Goal: Transaction & Acquisition: Purchase product/service

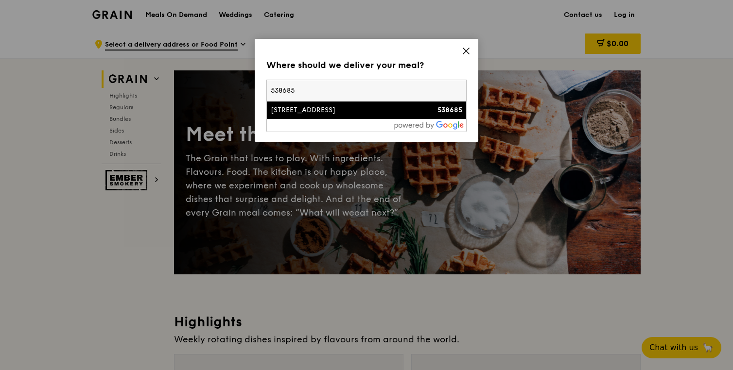
type input "538685"
click at [395, 112] on div "[STREET_ADDRESS]" at bounding box center [343, 110] width 144 height 10
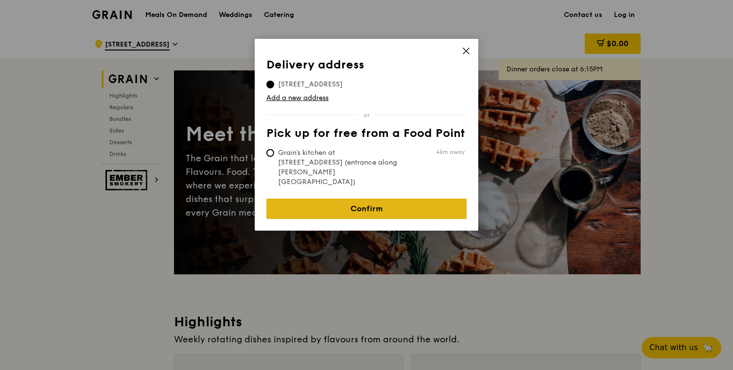
click at [353, 199] on link "Confirm" at bounding box center [366, 209] width 200 height 20
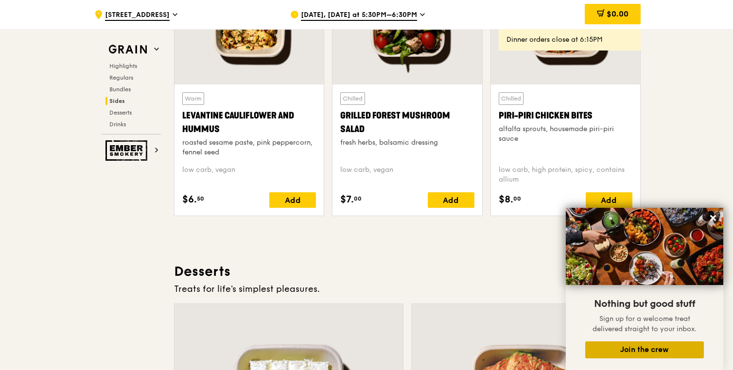
scroll to position [2537, 0]
click at [659, 349] on button "Join the crew" at bounding box center [644, 350] width 119 height 17
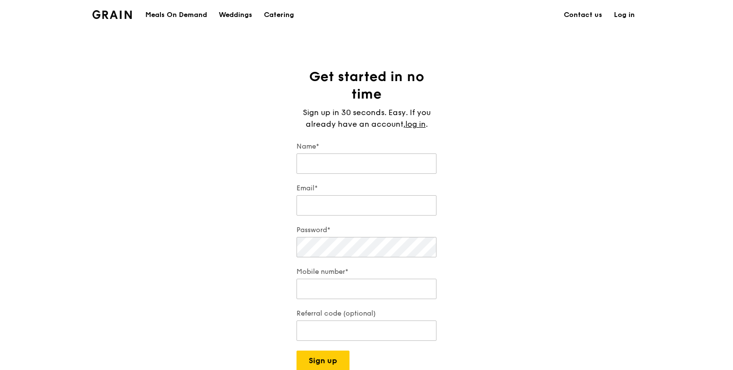
click at [174, 14] on div "Meals On Demand" at bounding box center [176, 14] width 62 height 29
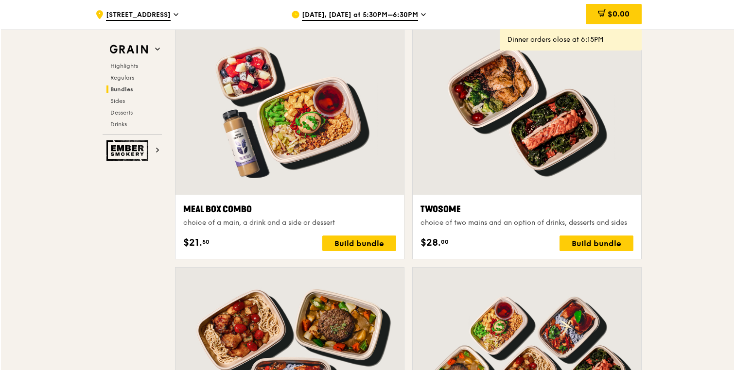
scroll to position [1444, 0]
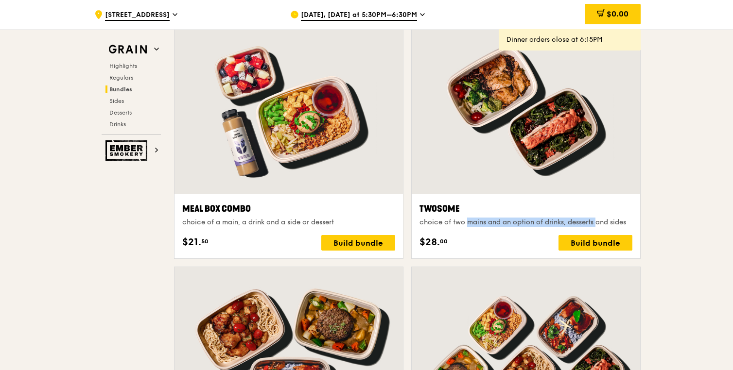
drag, startPoint x: 451, startPoint y: 220, endPoint x: 582, endPoint y: 225, distance: 131.3
click at [582, 225] on div "choice of two mains and an option of drinks, desserts and sides" at bounding box center [525, 223] width 213 height 10
click at [600, 225] on div "choice of two mains and an option of drinks, desserts and sides" at bounding box center [525, 223] width 213 height 10
click at [587, 243] on div "Build bundle" at bounding box center [595, 243] width 74 height 16
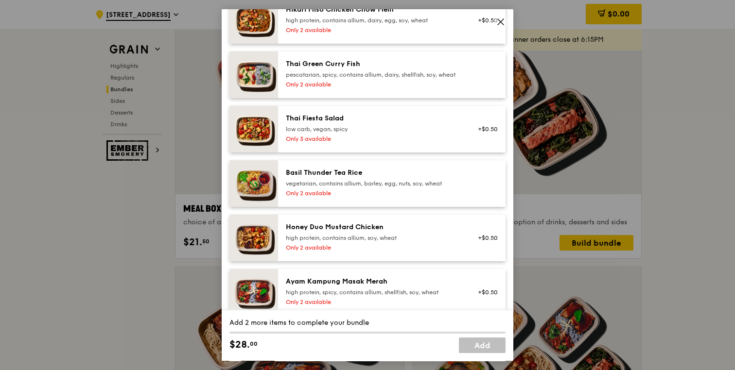
scroll to position [0, 0]
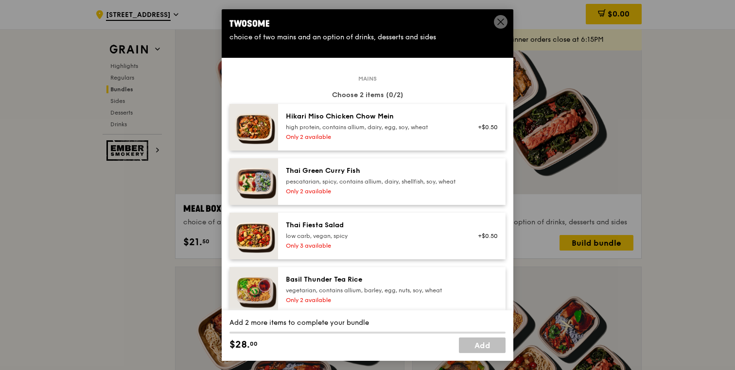
click at [391, 186] on div "pescatarian, spicy, contains allium, dairy, shellfish, soy, wheat" at bounding box center [373, 182] width 174 height 8
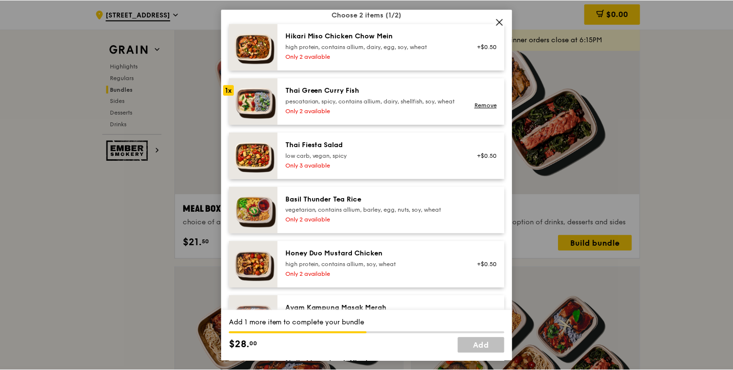
scroll to position [85, 0]
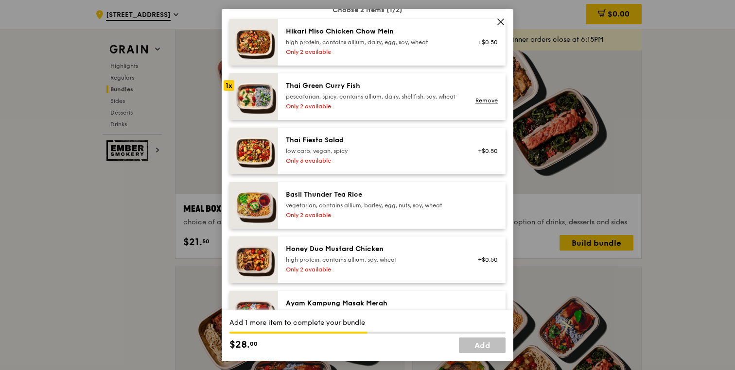
click at [402, 263] on div "Honey Duo Mustard Chicken high protein, contains allium, soy, wheat" at bounding box center [373, 253] width 174 height 19
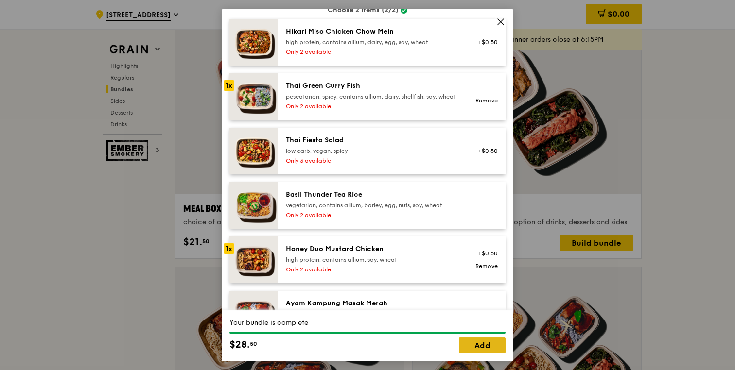
click at [476, 349] on link "Add" at bounding box center [482, 346] width 47 height 16
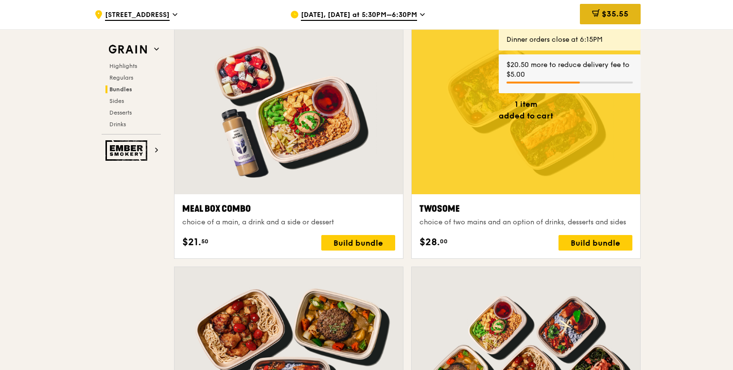
click at [613, 17] on span "$35.55" at bounding box center [615, 13] width 27 height 9
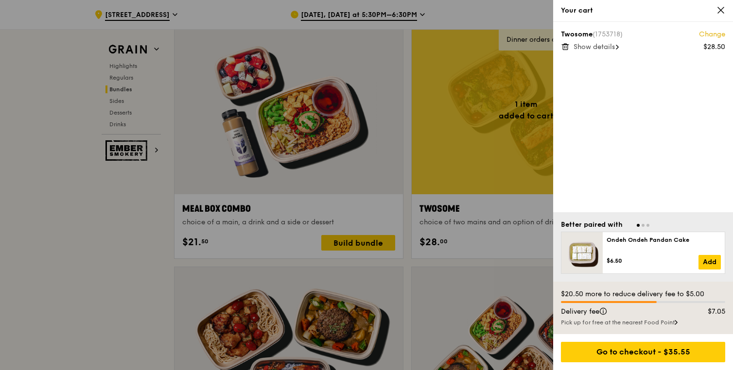
click at [614, 45] on span "Show details" at bounding box center [593, 47] width 41 height 8
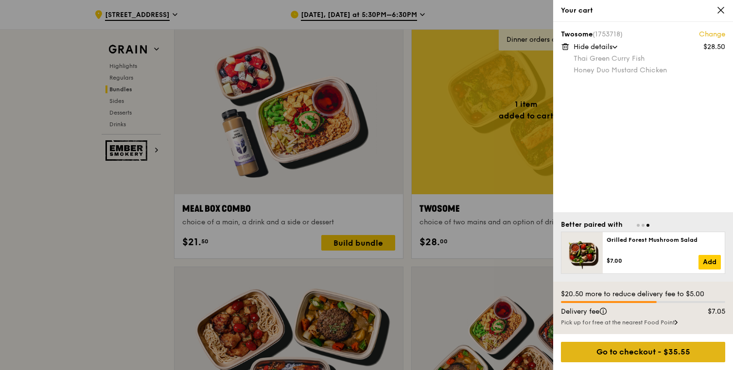
click at [645, 351] on div "Go to checkout - $35.55" at bounding box center [643, 352] width 164 height 20
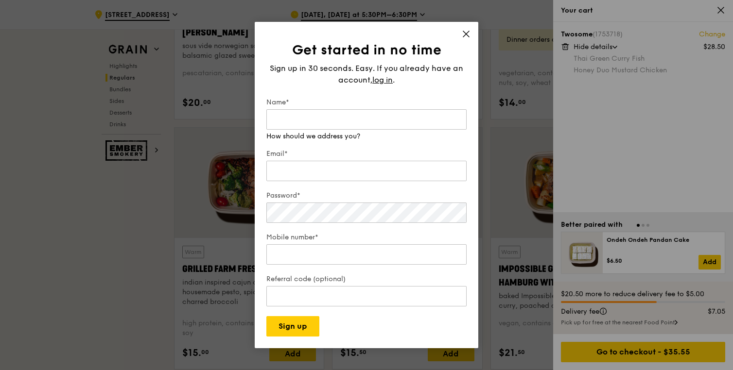
scroll to position [871, 0]
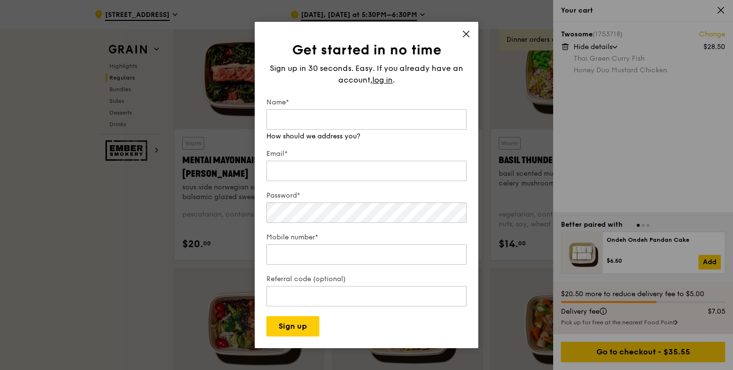
click at [380, 77] on div "Sign up in 30 seconds. Easy. If you already have an account, log in ." at bounding box center [366, 74] width 200 height 23
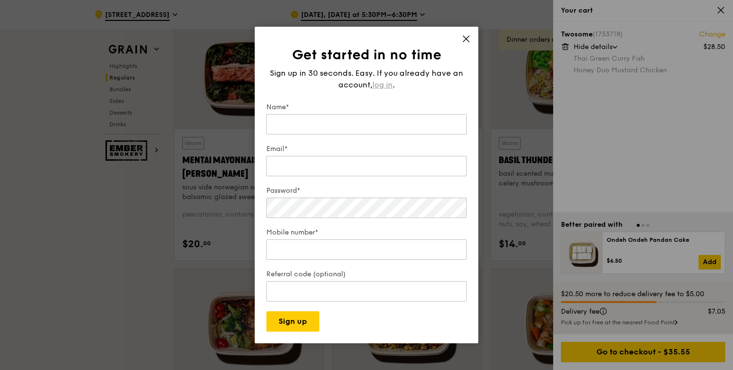
click at [384, 85] on span "log in" at bounding box center [382, 85] width 20 height 12
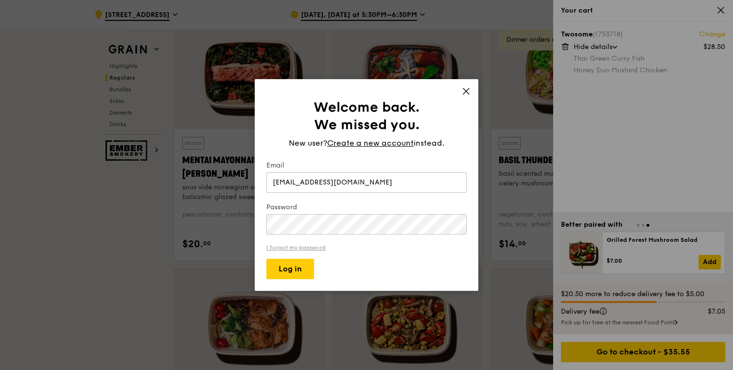
type input "vanezlee@gmail.com"
click at [284, 250] on link "I forgot my password" at bounding box center [366, 247] width 200 height 7
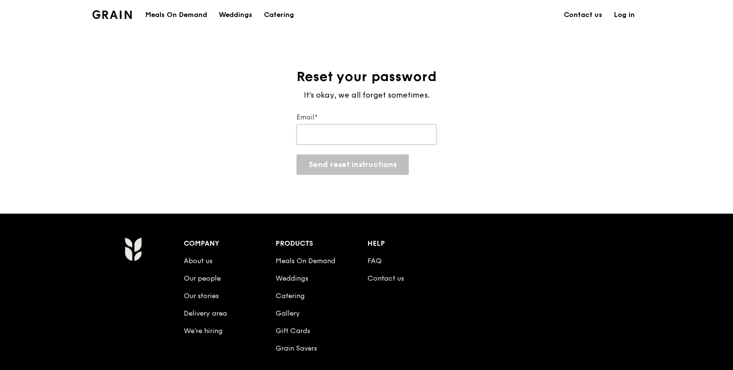
type input "a"
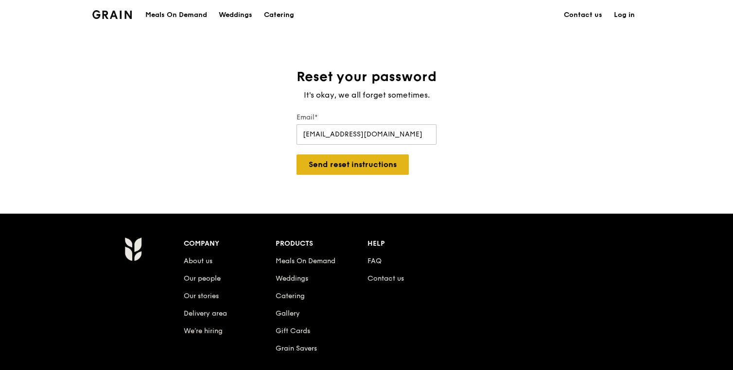
type input "vanezlee@gmail.com"
click at [332, 173] on button "Send reset instructions" at bounding box center [352, 165] width 112 height 20
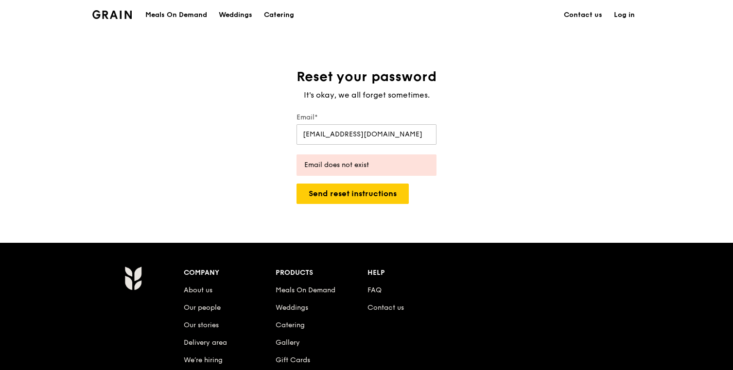
click at [618, 17] on link "Log in" at bounding box center [624, 14] width 33 height 29
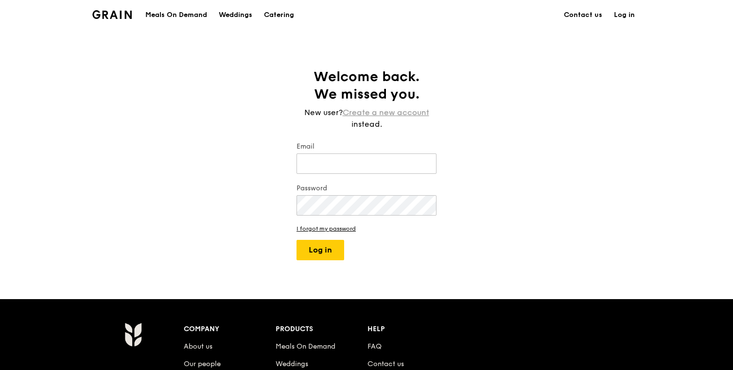
click at [366, 114] on link "Create a new account" at bounding box center [386, 113] width 87 height 12
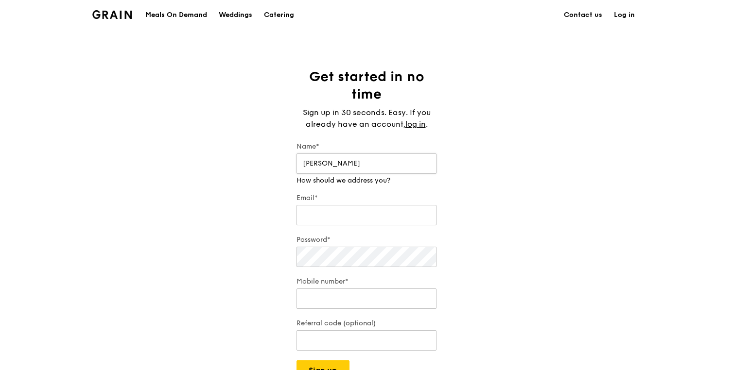
type input "Vannessa"
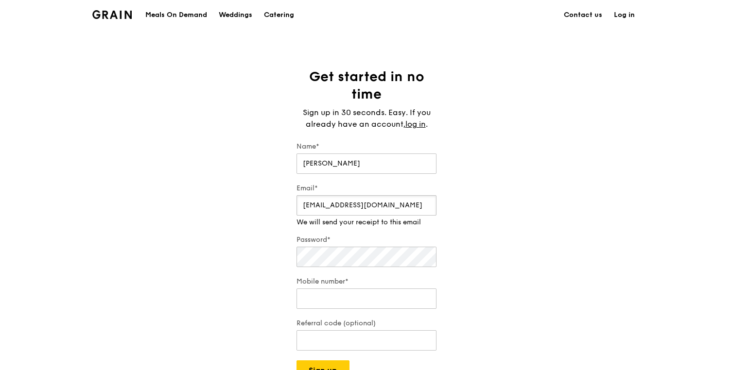
type input "vanezlee@gmail.com"
